Goal: Task Accomplishment & Management: Complete application form

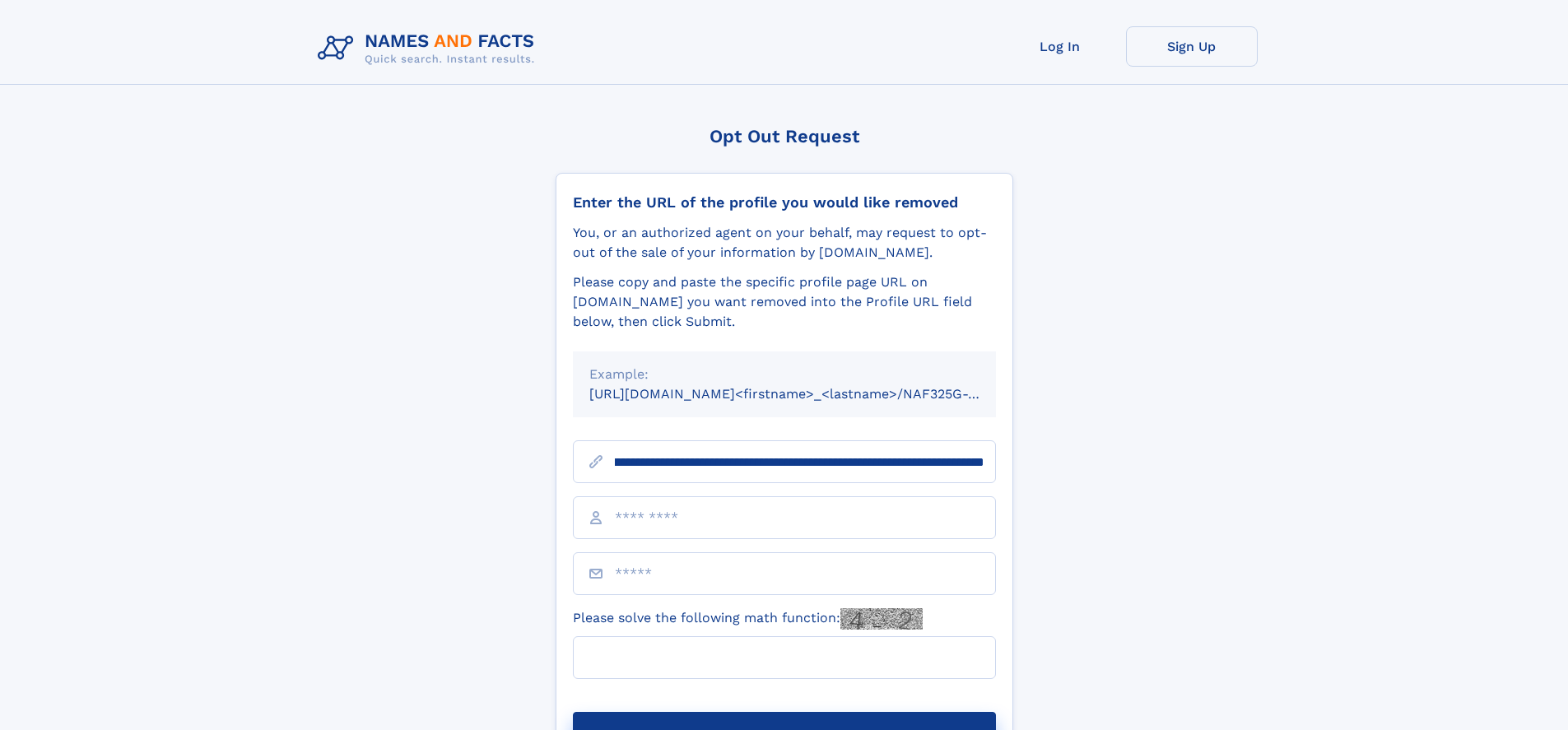
scroll to position [0, 202]
type input "**********"
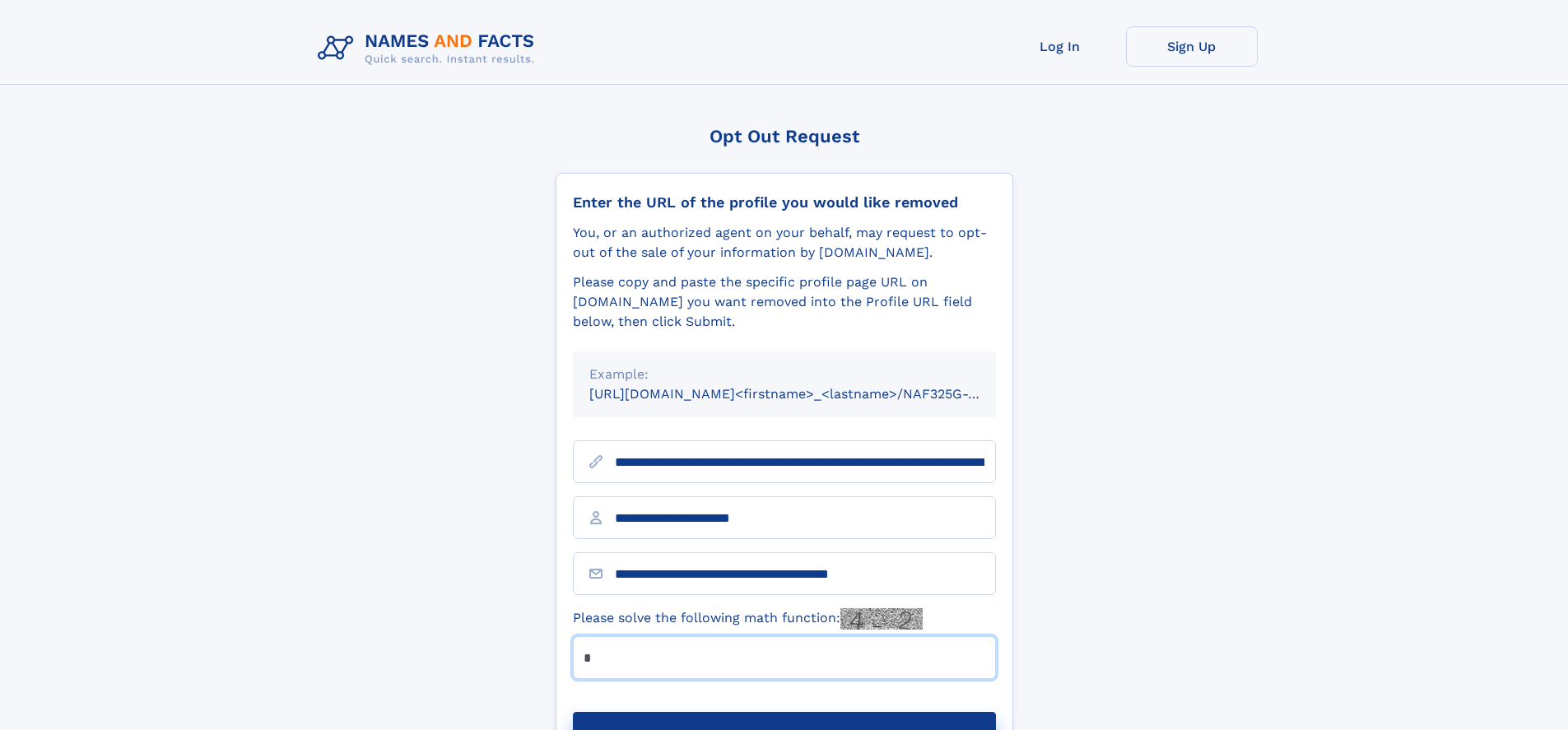
type input "*"
click at [783, 712] on button "Submit Opt Out Request" at bounding box center [784, 738] width 423 height 53
